Goal: Information Seeking & Learning: Learn about a topic

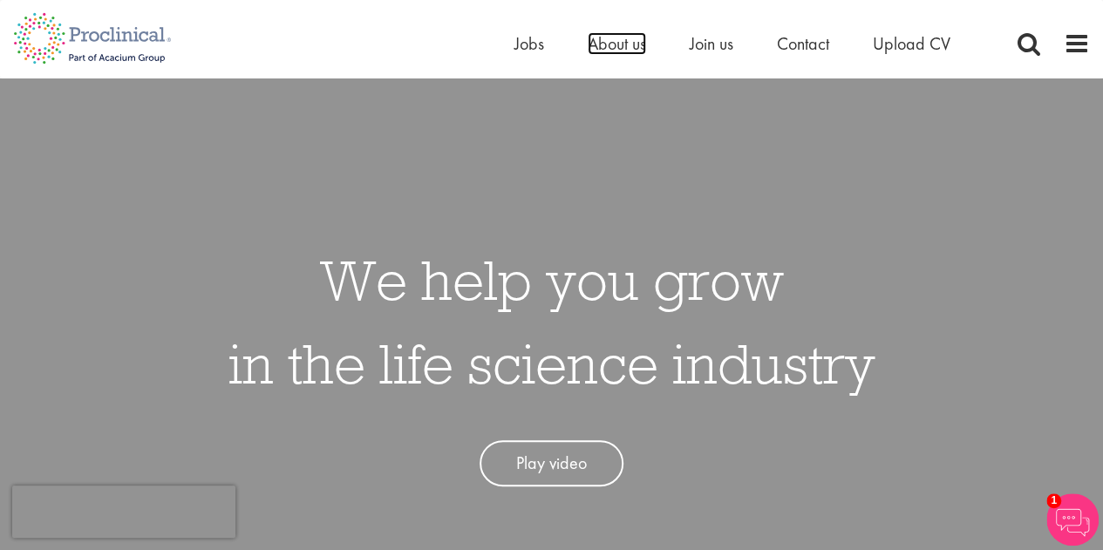
click at [632, 46] on span "About us" at bounding box center [617, 43] width 58 height 23
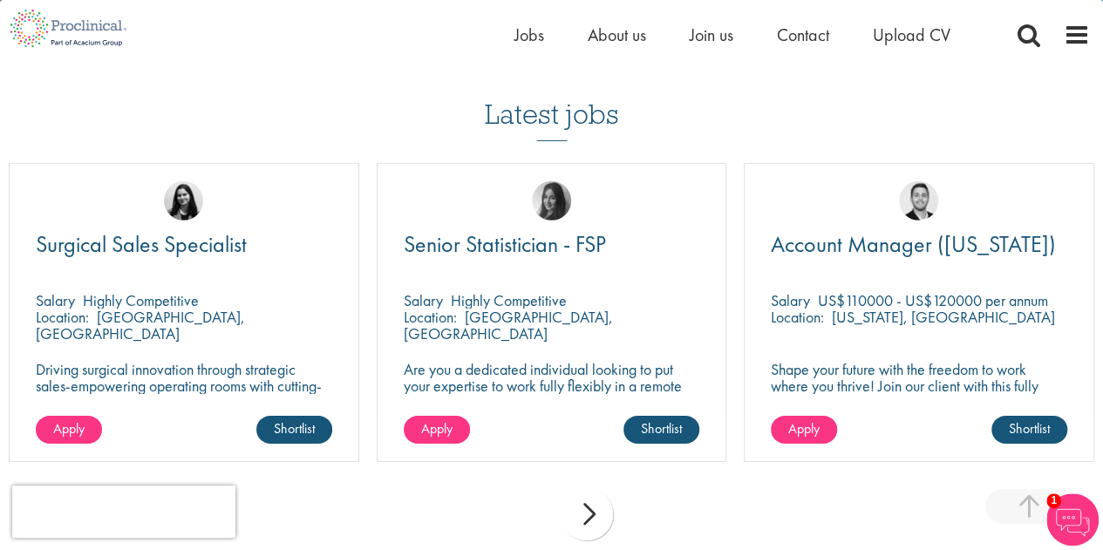
scroll to position [2704, 0]
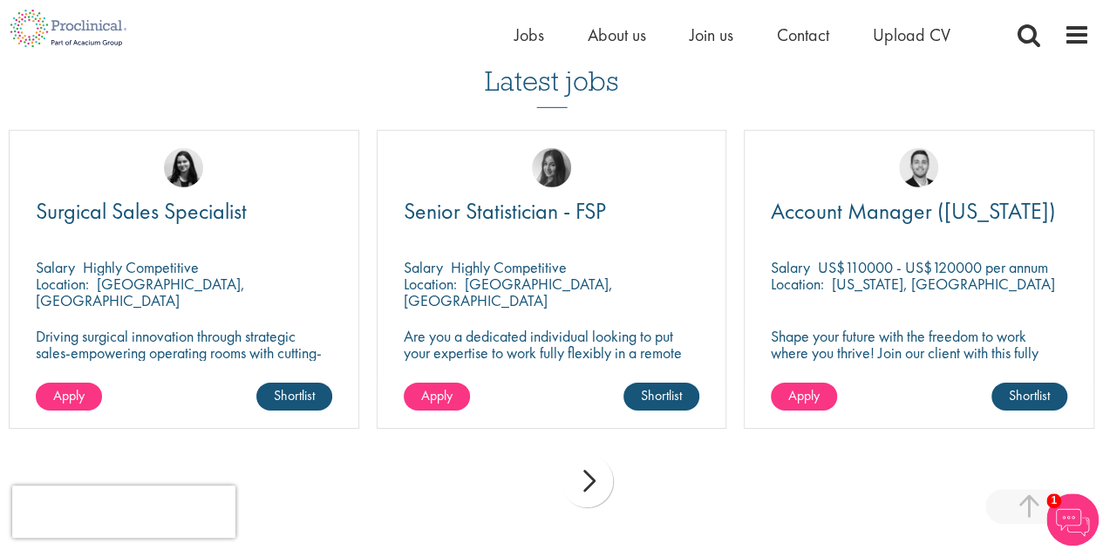
click at [543, 40] on ul "Home Jobs About us Join us Contact Upload CV" at bounding box center [755, 35] width 480 height 26
click at [538, 39] on span "Jobs" at bounding box center [530, 35] width 30 height 23
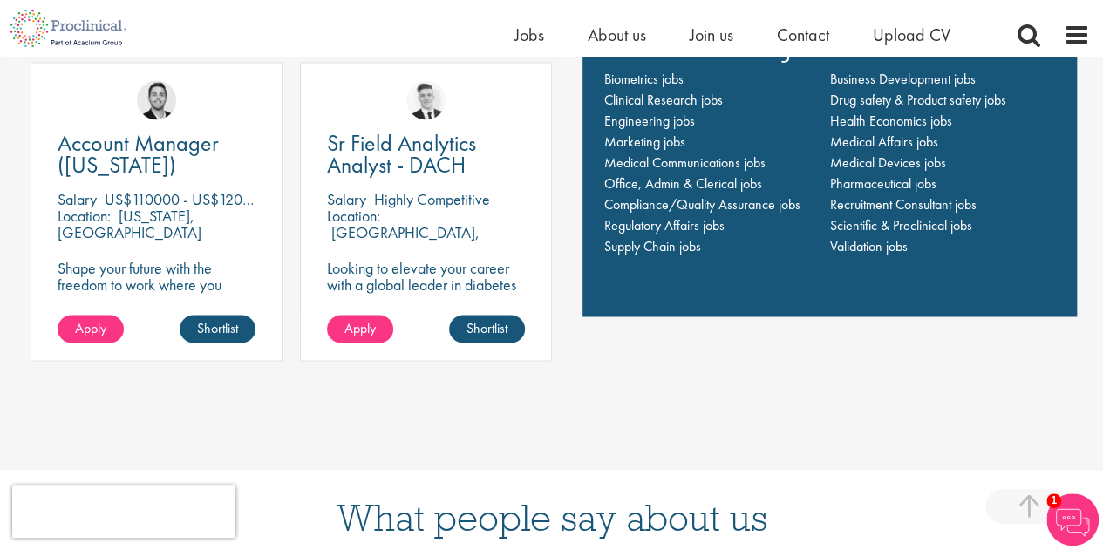
scroll to position [1221, 0]
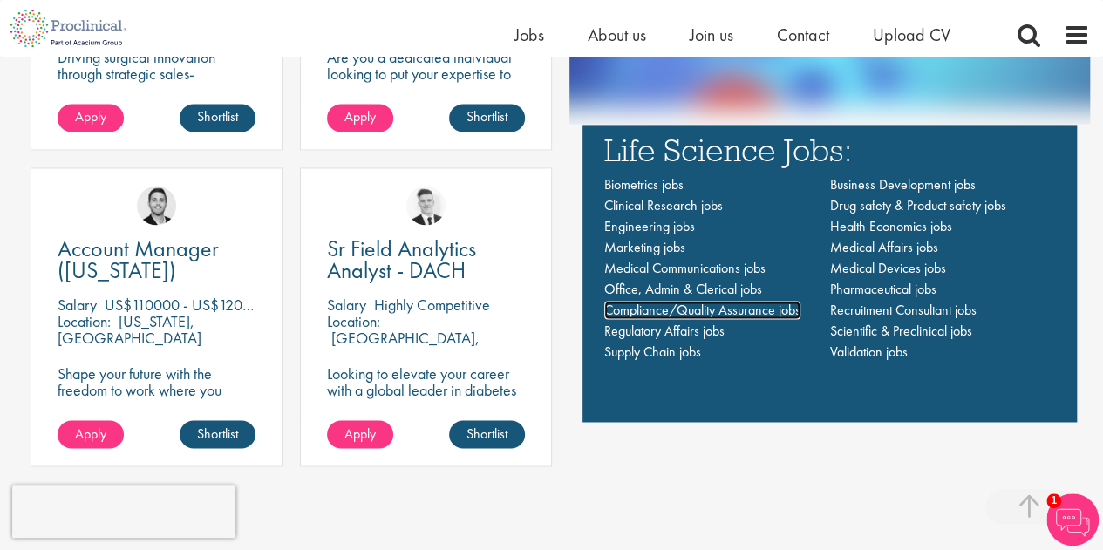
click at [679, 318] on span "Compliance/Quality Assurance jobs" at bounding box center [703, 310] width 196 height 18
